Goal: Transaction & Acquisition: Book appointment/travel/reservation

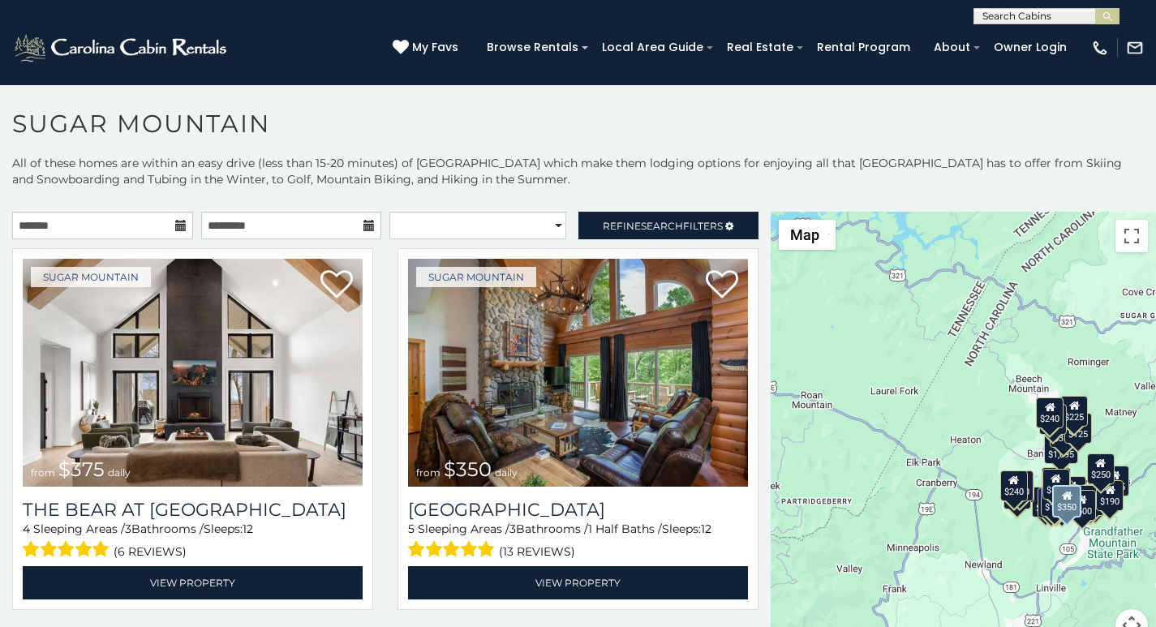
scroll to position [67, 0]
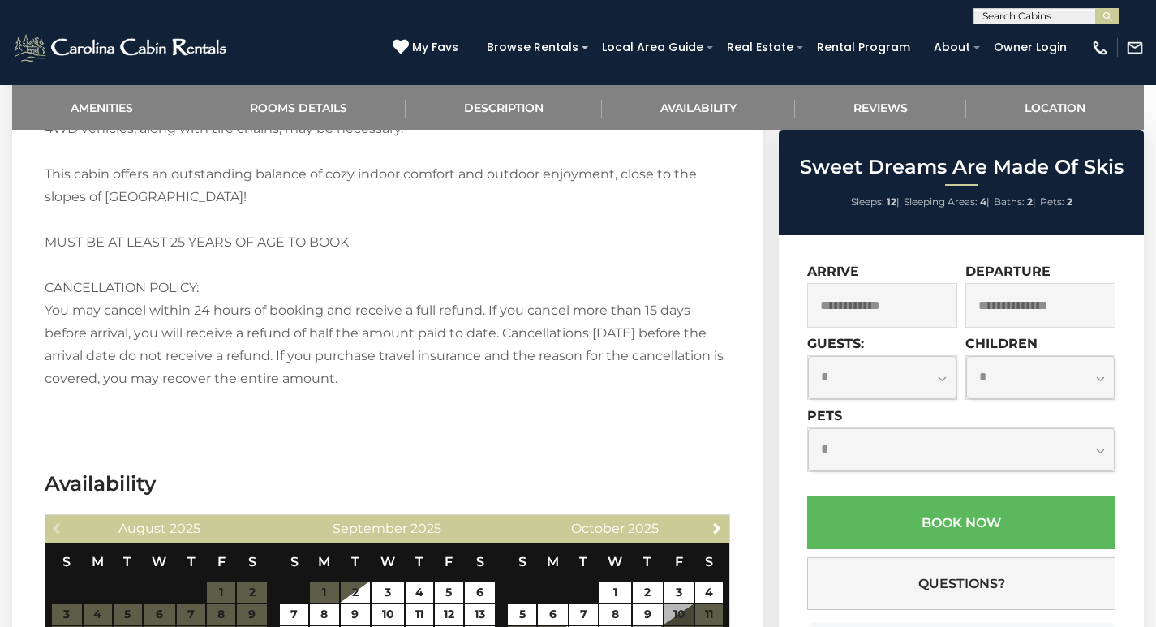
scroll to position [2350, 0]
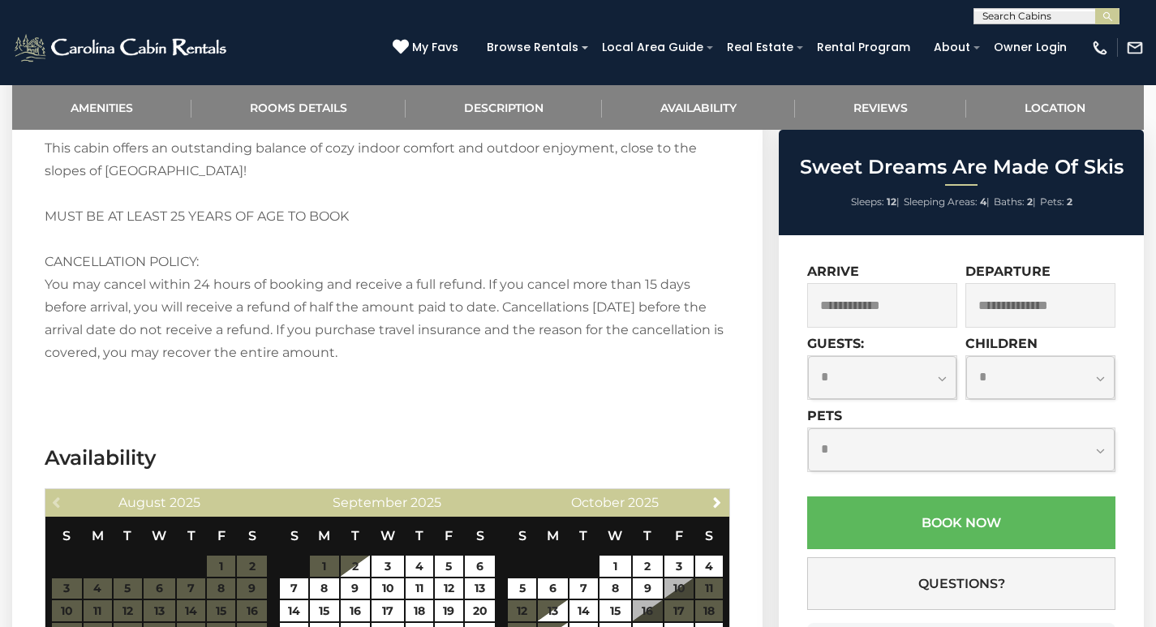
click at [837, 415] on label "Pets" at bounding box center [824, 415] width 35 height 15
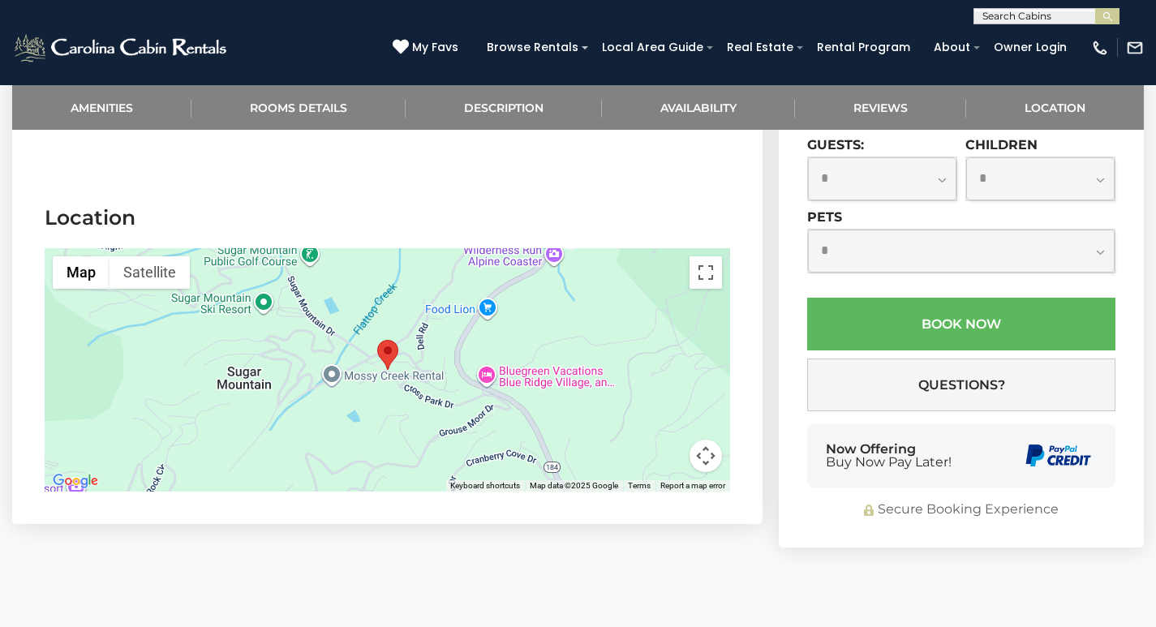
scroll to position [3253, 0]
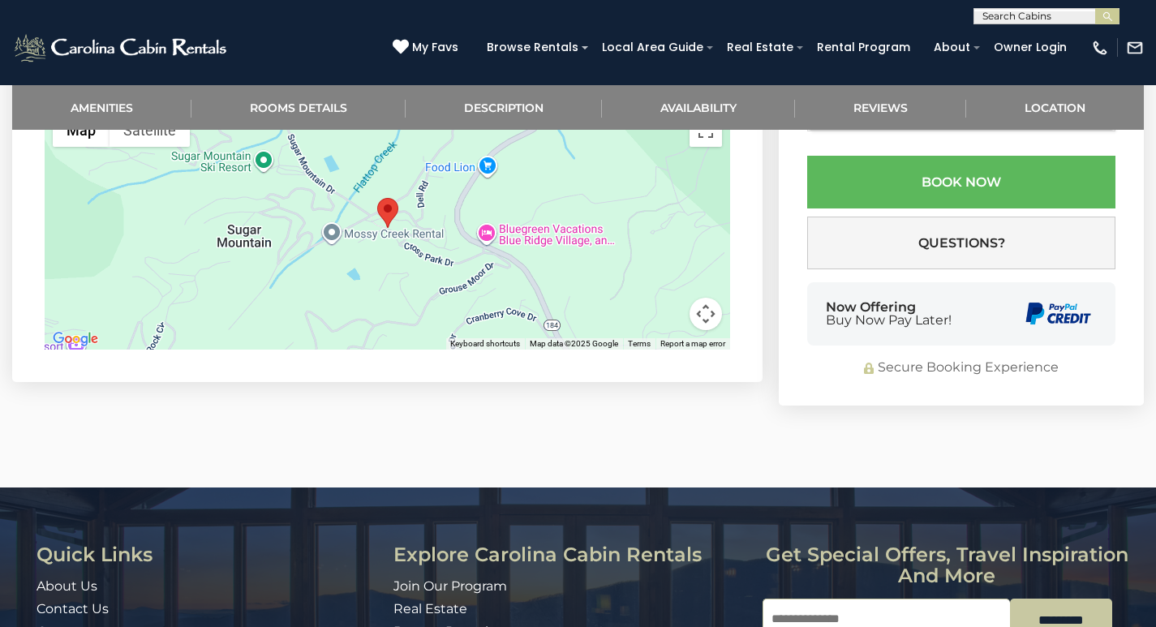
scroll to position [3327, 0]
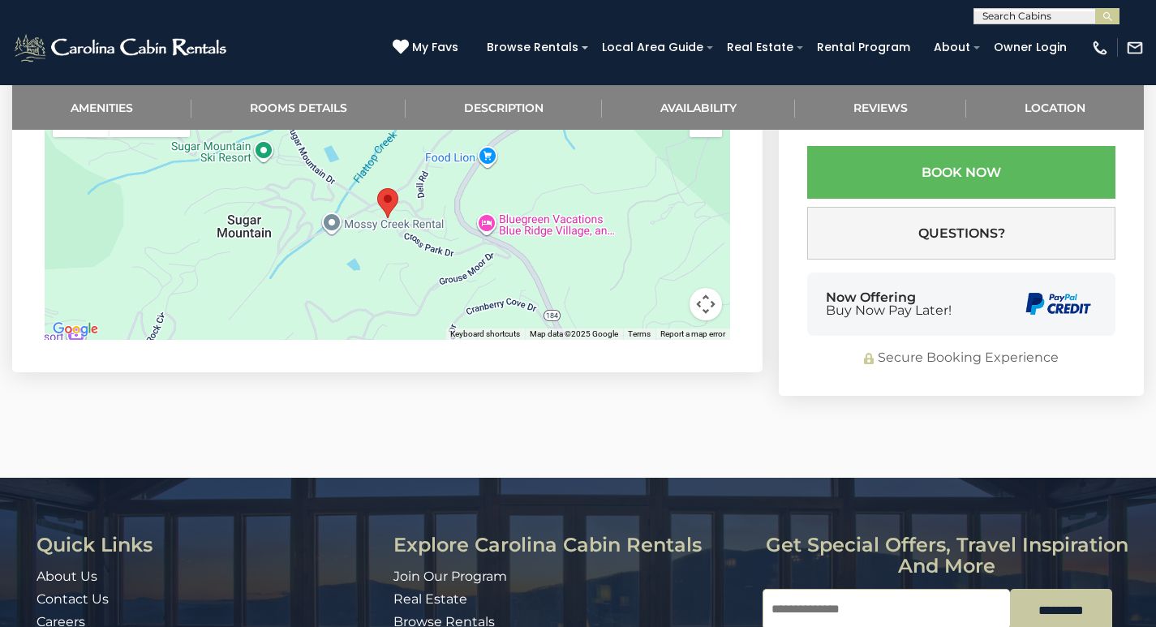
click at [1107, 14] on img "submit" at bounding box center [1108, 17] width 12 height 12
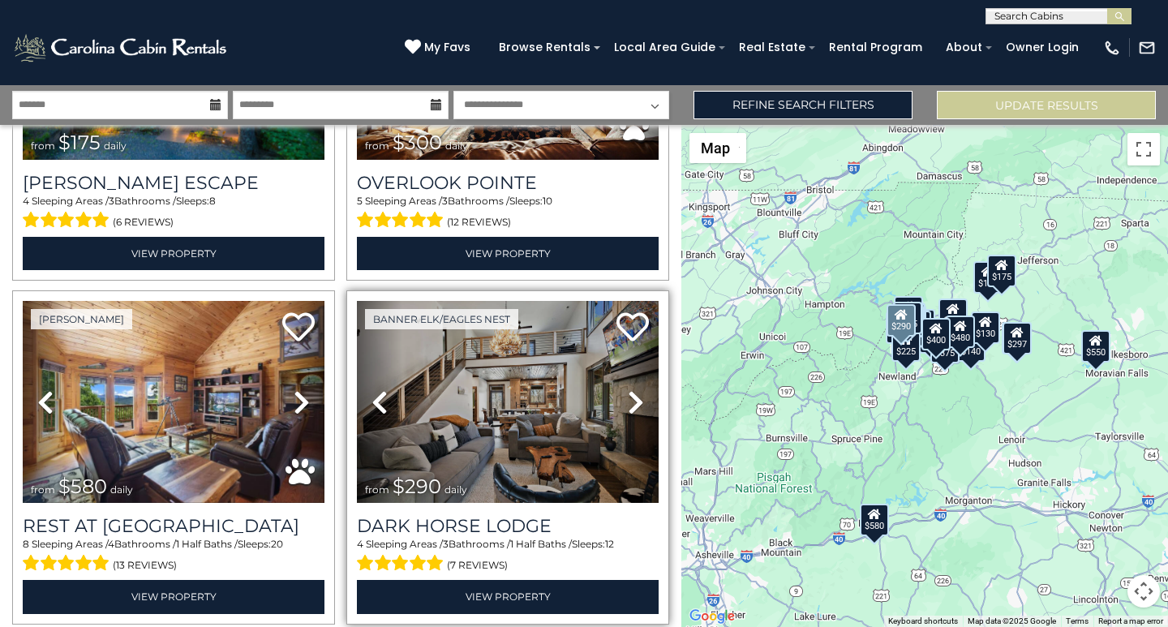
scroll to position [608, 0]
